Goal: Transaction & Acquisition: Obtain resource

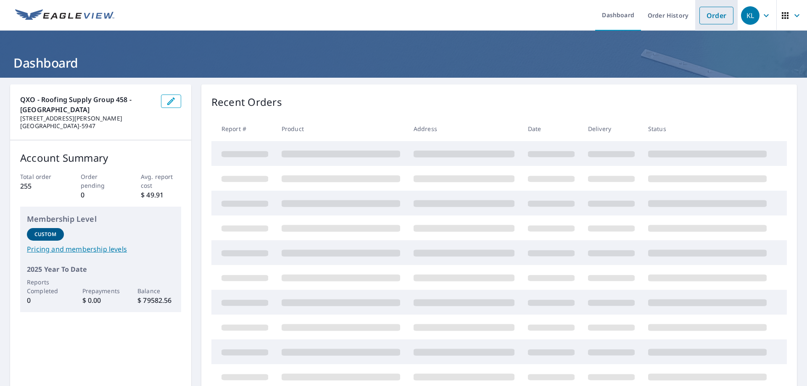
click at [704, 15] on link "Order" at bounding box center [716, 16] width 34 height 18
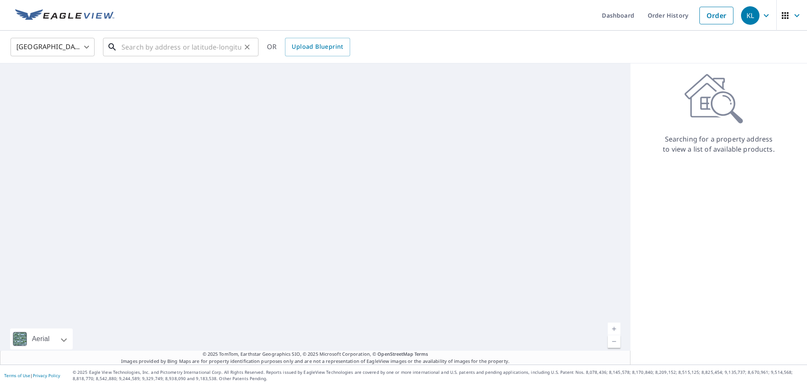
click at [177, 50] on input "text" at bounding box center [181, 47] width 120 height 24
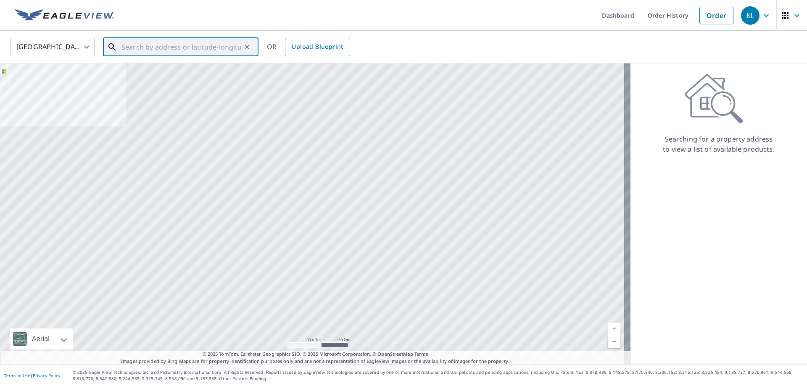
click at [177, 50] on input "text" at bounding box center [181, 47] width 120 height 24
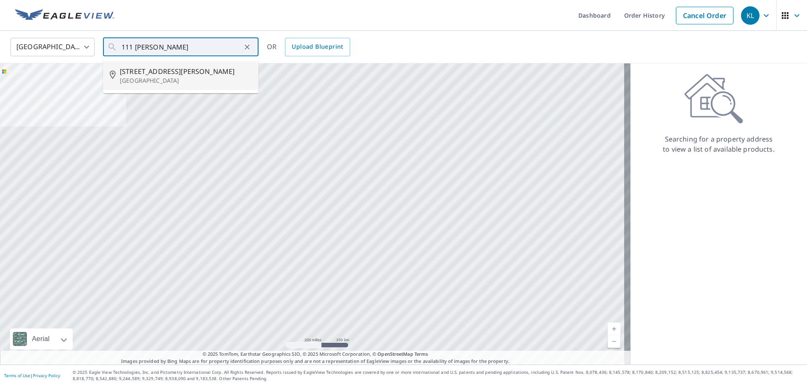
type input "[STREET_ADDRESS][PERSON_NAME]"
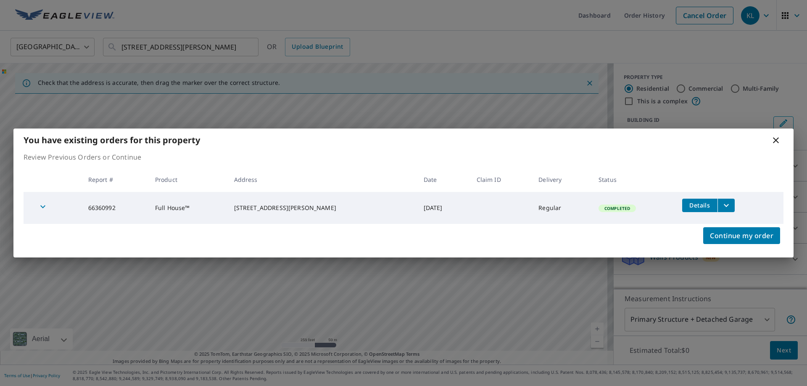
click at [721, 204] on icon "filesDropdownBtn-66360992" at bounding box center [726, 205] width 10 height 10
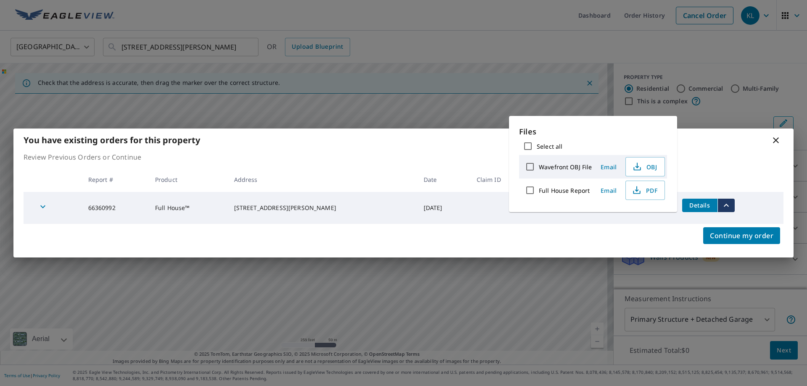
click at [528, 147] on input "Select all" at bounding box center [528, 146] width 18 height 18
checkbox input "true"
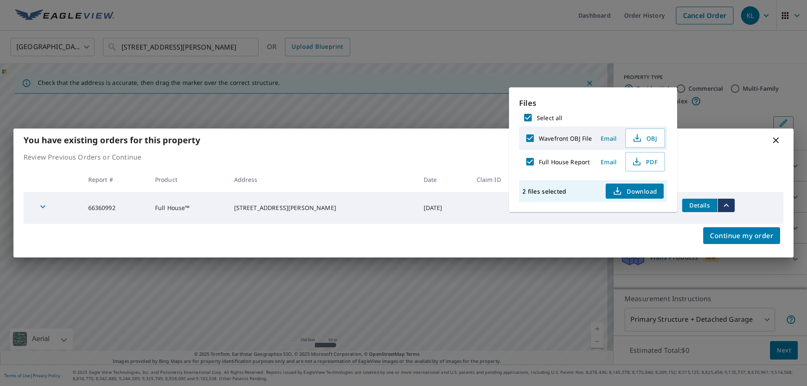
click at [647, 190] on span "Download" at bounding box center [634, 191] width 45 height 10
click at [777, 141] on icon at bounding box center [776, 140] width 6 height 6
